Goal: Find specific page/section: Find specific page/section

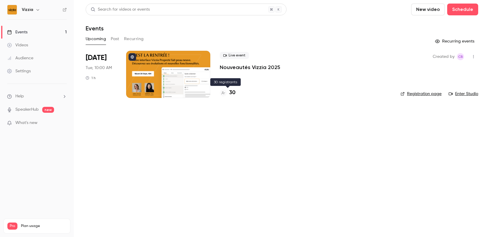
click at [233, 92] on h4 "30" at bounding box center [232, 93] width 6 height 8
click at [234, 95] on h4 "30" at bounding box center [232, 93] width 6 height 8
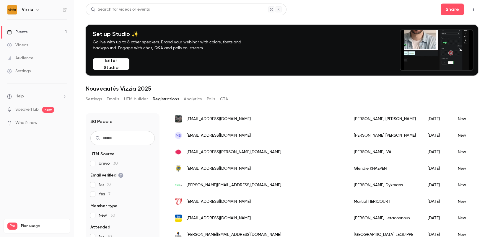
scroll to position [59, 0]
